Goal: Task Accomplishment & Management: Manage account settings

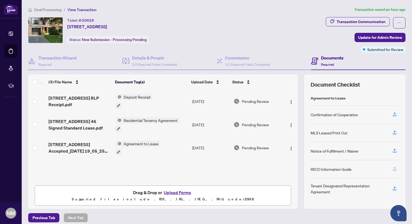
click at [392, 166] on icon "button" at bounding box center [394, 168] width 5 height 5
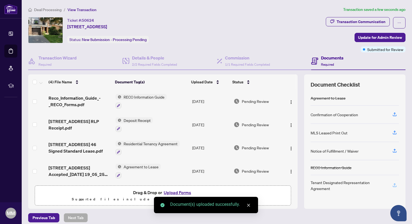
click at [392, 183] on icon "button" at bounding box center [394, 185] width 5 height 5
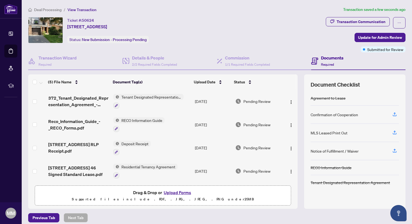
click at [322, 61] on div "Documents Required" at bounding box center [332, 61] width 23 height 13
click at [358, 34] on span "Update for Admin Review" at bounding box center [380, 37] width 44 height 9
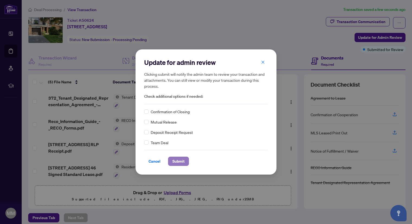
click at [178, 158] on span "Submit" at bounding box center [179, 161] width 12 height 9
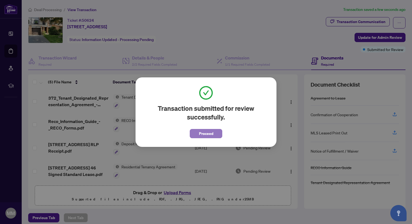
click at [210, 132] on span "Proceed" at bounding box center [206, 133] width 14 height 9
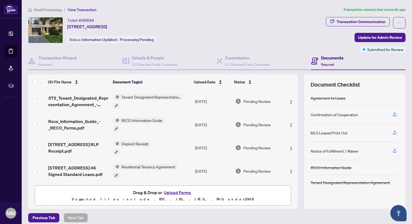
click at [45, 7] on li "Deal Processing" at bounding box center [44, 10] width 33 height 6
click at [85, 10] on span "View Transaction" at bounding box center [82, 9] width 29 height 5
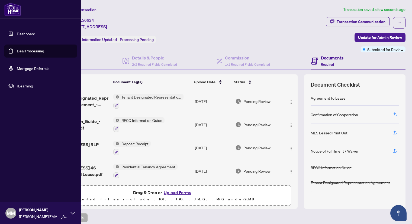
click at [22, 31] on link "Dashboard" at bounding box center [26, 33] width 18 height 5
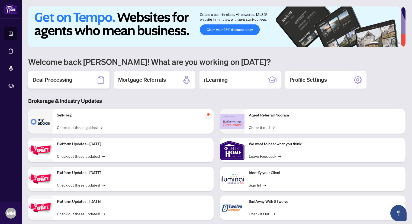
click at [71, 82] on h2 "Deal Processing" at bounding box center [53, 80] width 40 height 8
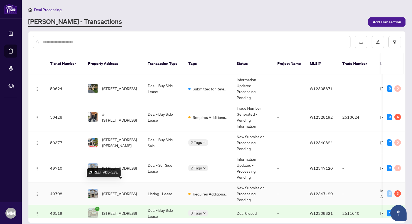
click at [129, 190] on span "[STREET_ADDRESS]" at bounding box center [119, 193] width 35 height 6
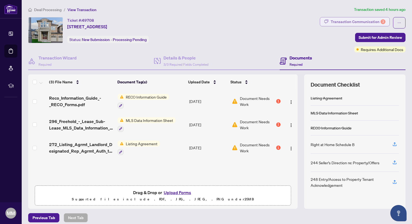
click at [368, 23] on div "Transaction Communication 3" at bounding box center [358, 21] width 55 height 9
type textarea "**********"
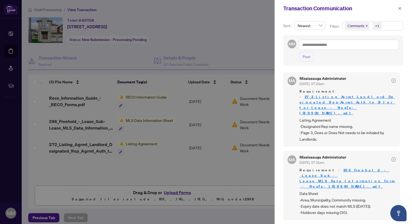
click at [237, 34] on div at bounding box center [206, 112] width 412 height 224
click at [400, 5] on span "button" at bounding box center [400, 8] width 4 height 9
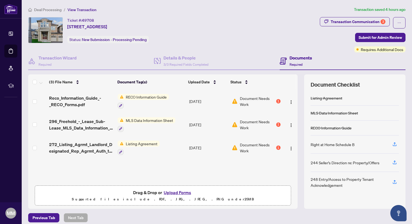
click at [150, 96] on span "RECO Information Guide" at bounding box center [146, 97] width 45 height 6
click at [240, 103] on span "Document Needs Work" at bounding box center [257, 101] width 35 height 12
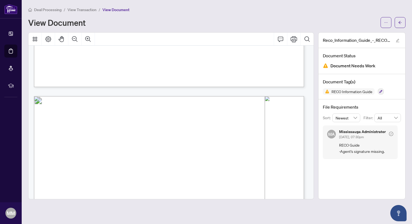
scroll to position [4220, 0]
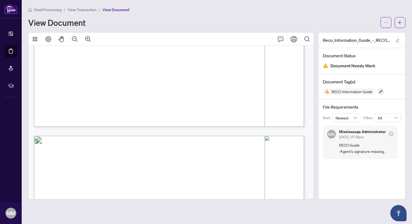
click at [82, 9] on span "View Transaction" at bounding box center [82, 9] width 29 height 5
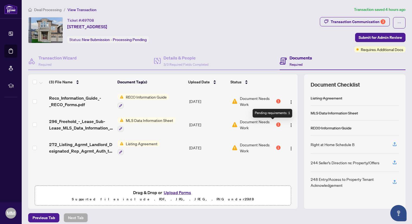
click at [276, 122] on div "1" at bounding box center [278, 124] width 4 height 4
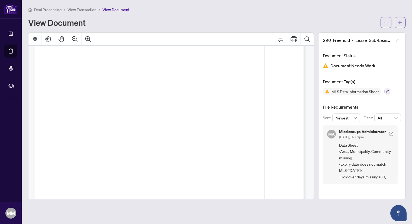
scroll to position [24, 0]
click at [84, 10] on span "View Transaction" at bounding box center [82, 9] width 29 height 5
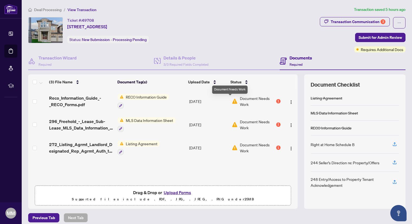
click at [232, 100] on img at bounding box center [235, 101] width 6 height 6
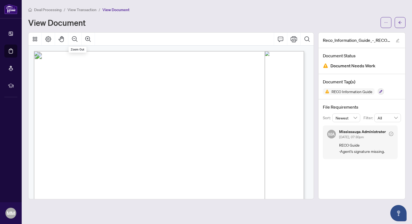
click at [92, 7] on span "View Transaction" at bounding box center [82, 9] width 29 height 5
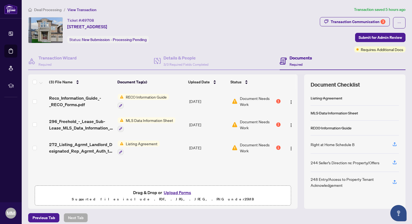
click at [137, 142] on span "Listing Agreement" at bounding box center [142, 144] width 36 height 6
click at [132, 172] on div "Document Tags Listing Agreement" at bounding box center [137, 164] width 66 height 21
